Goal: Book appointment/travel/reservation

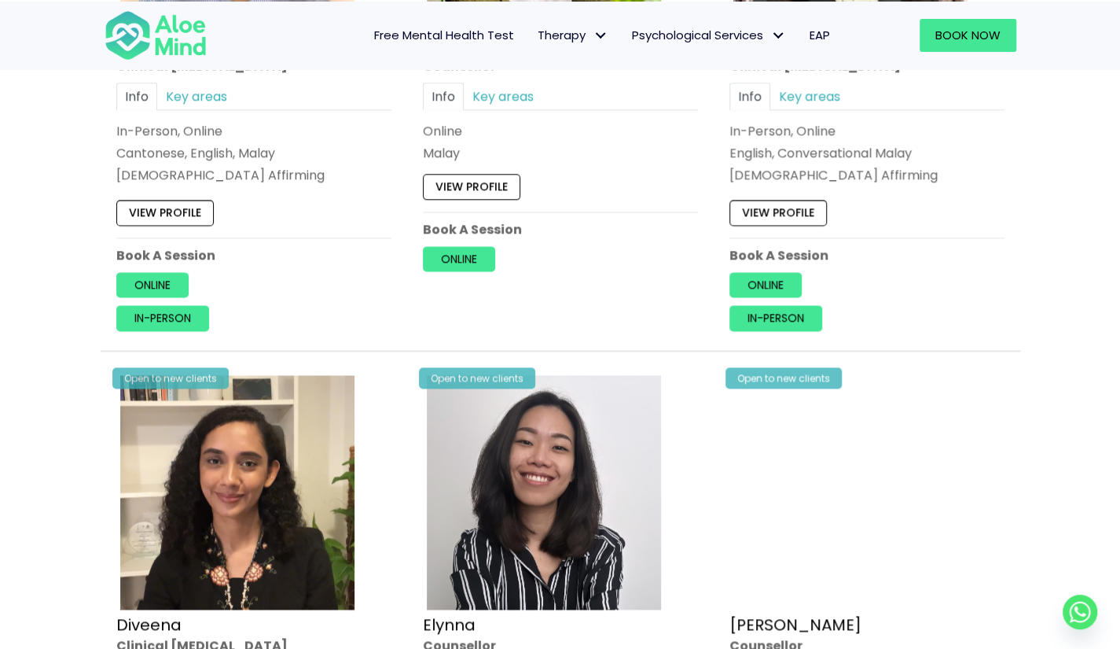
scroll to position [1258, 0]
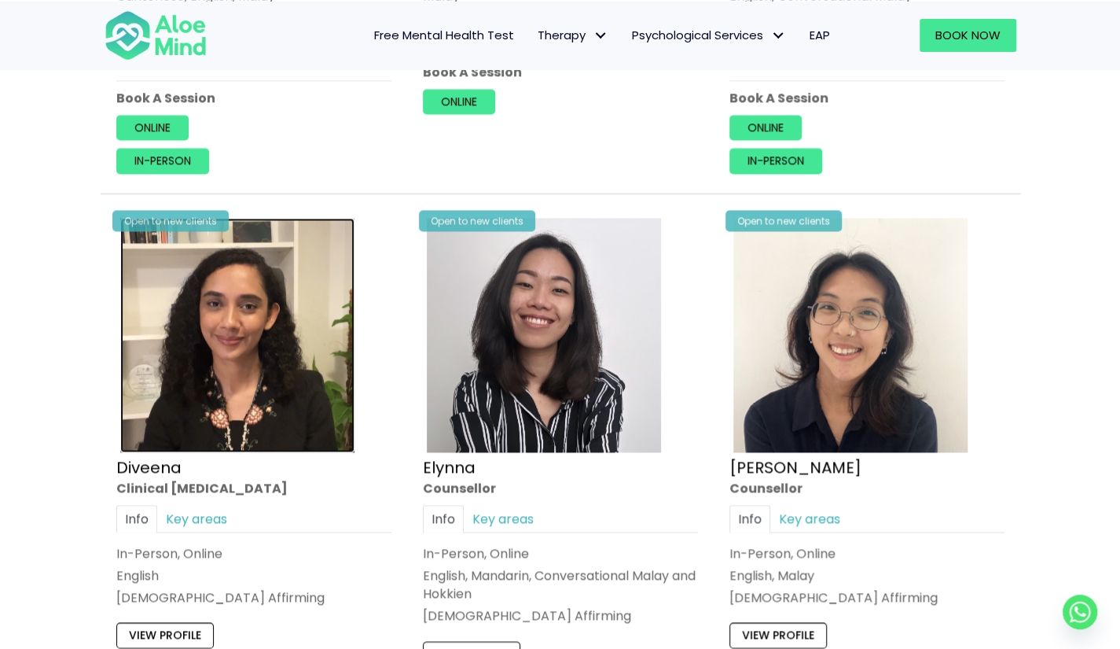
click at [268, 314] on img at bounding box center [237, 335] width 234 height 234
click at [261, 307] on img at bounding box center [237, 335] width 234 height 234
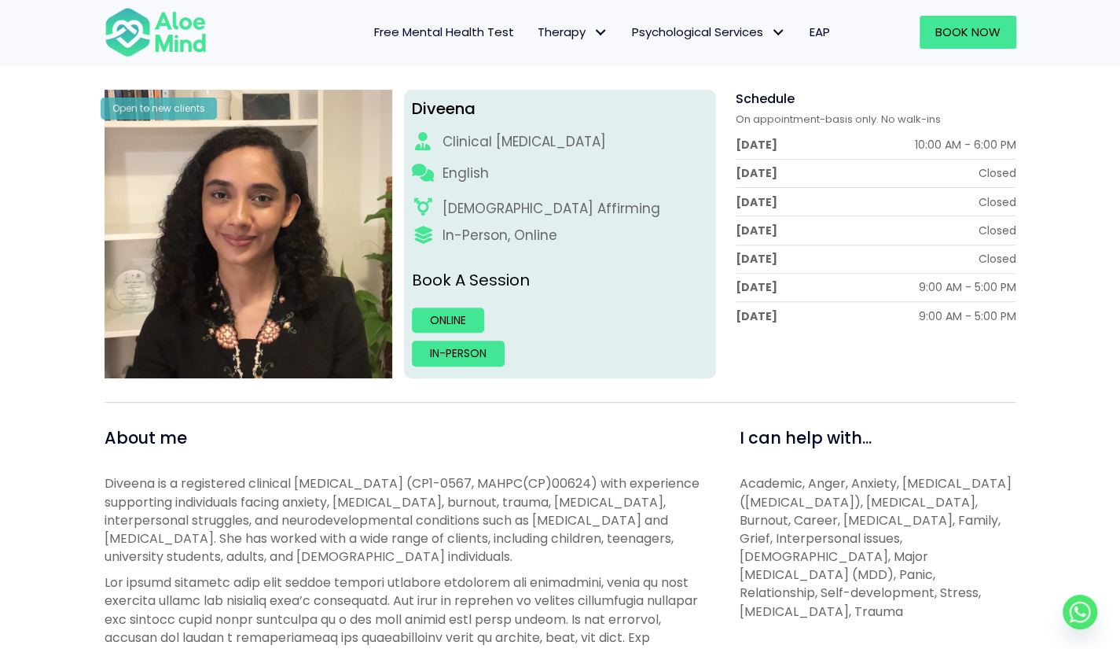
scroll to position [314, 0]
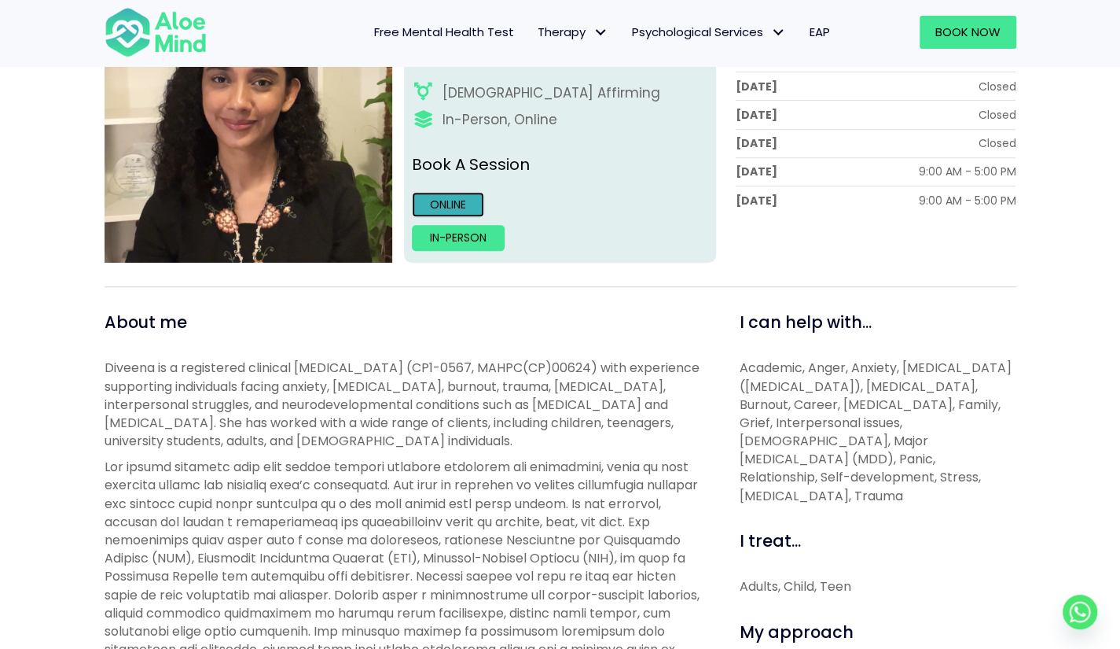
click at [454, 201] on link "Online" at bounding box center [448, 204] width 72 height 25
